Goal: Information Seeking & Learning: Learn about a topic

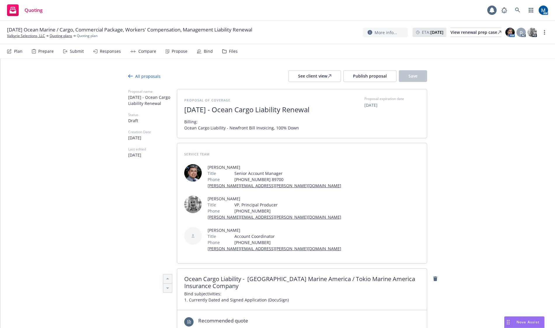
click at [304, 74] on div "See client view" at bounding box center [314, 76] width 33 height 11
type textarea "x"
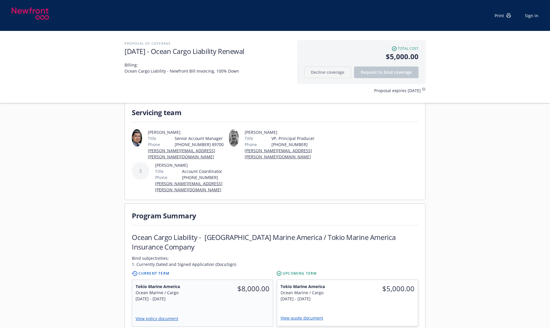
scroll to position [29, 0]
